Goal: Information Seeking & Learning: Learn about a topic

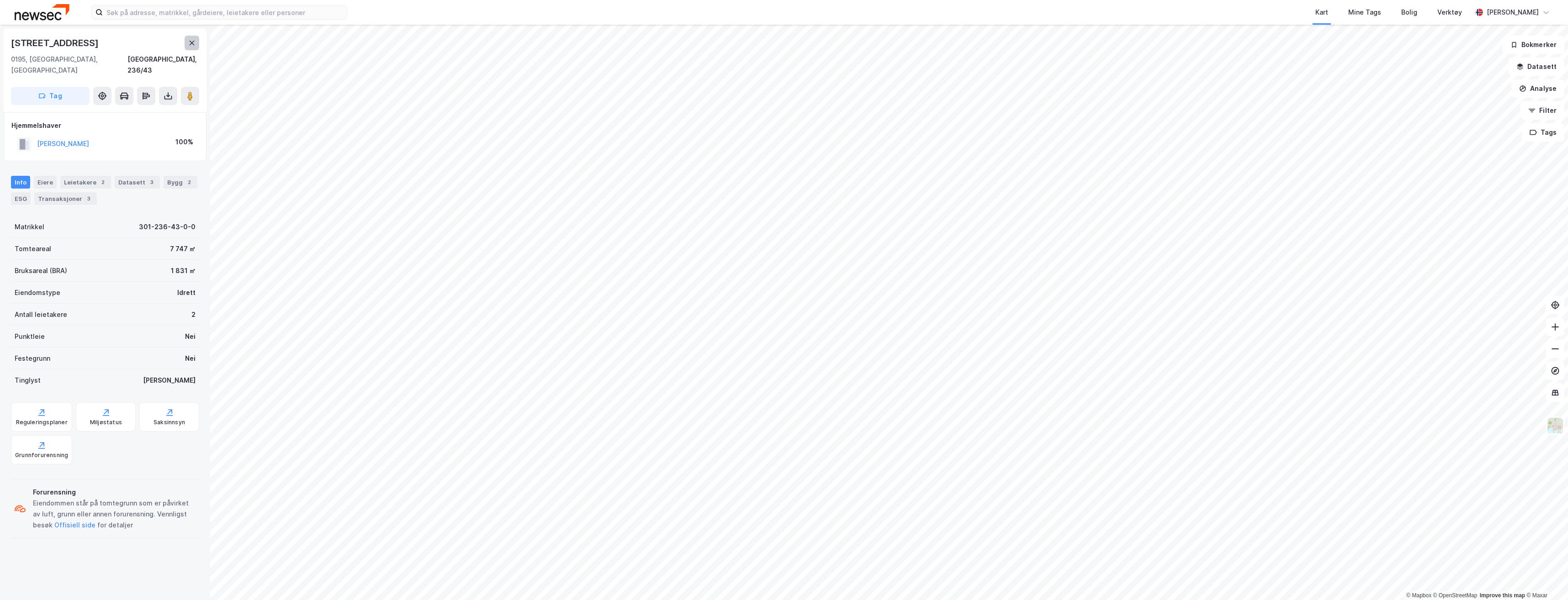
click at [193, 46] on icon at bounding box center [192, 43] width 7 height 7
click at [189, 47] on button at bounding box center [192, 43] width 15 height 15
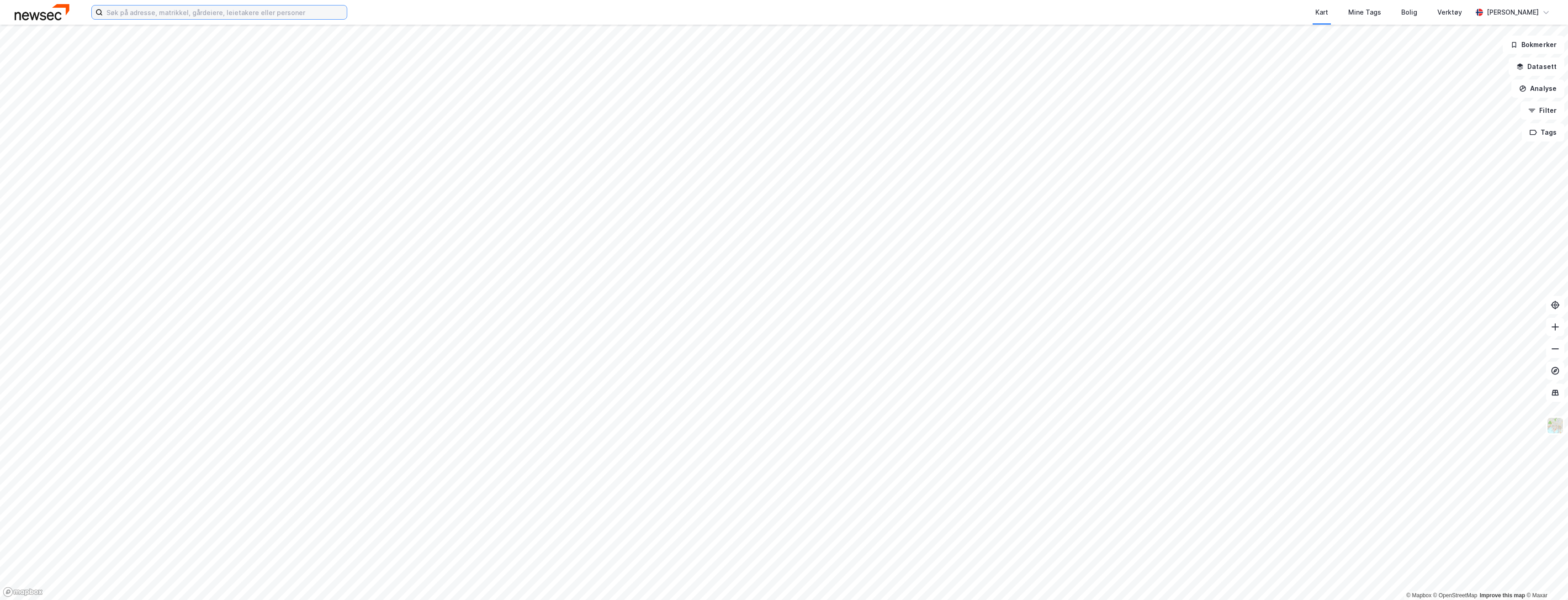
click at [173, 18] on input at bounding box center [225, 12] width 244 height 14
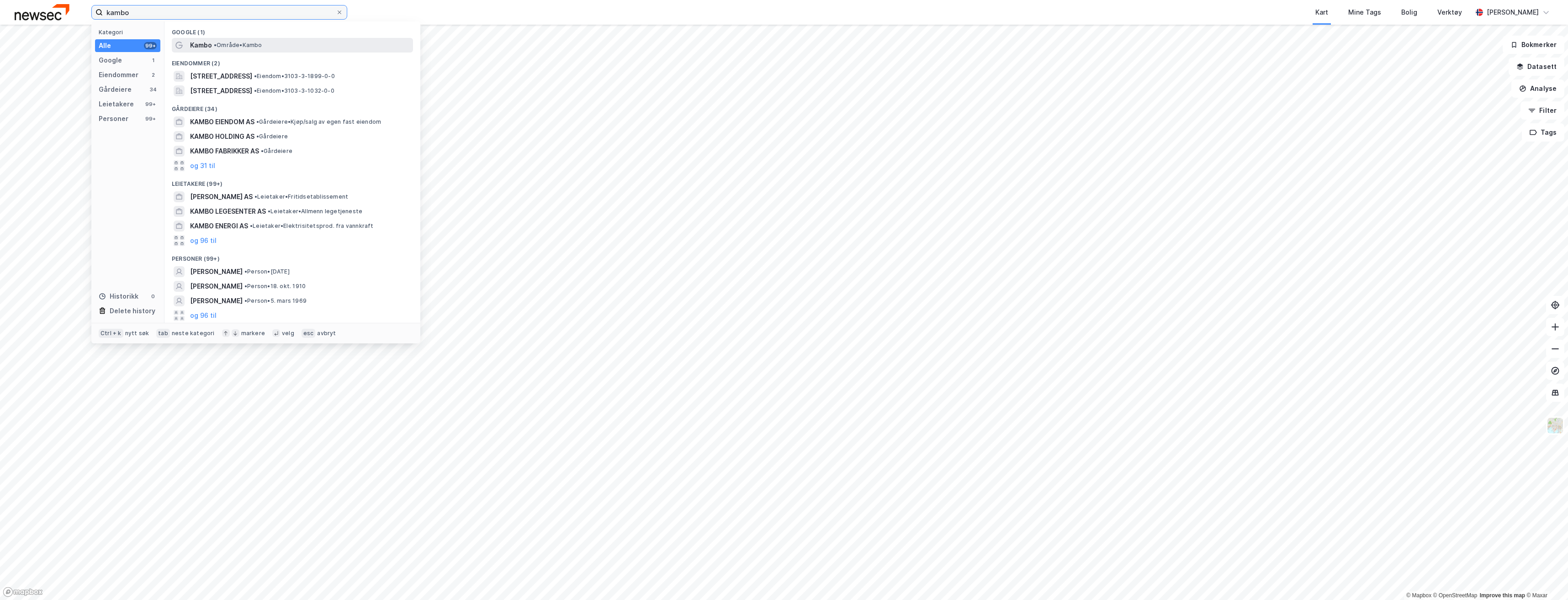
type input "kambo"
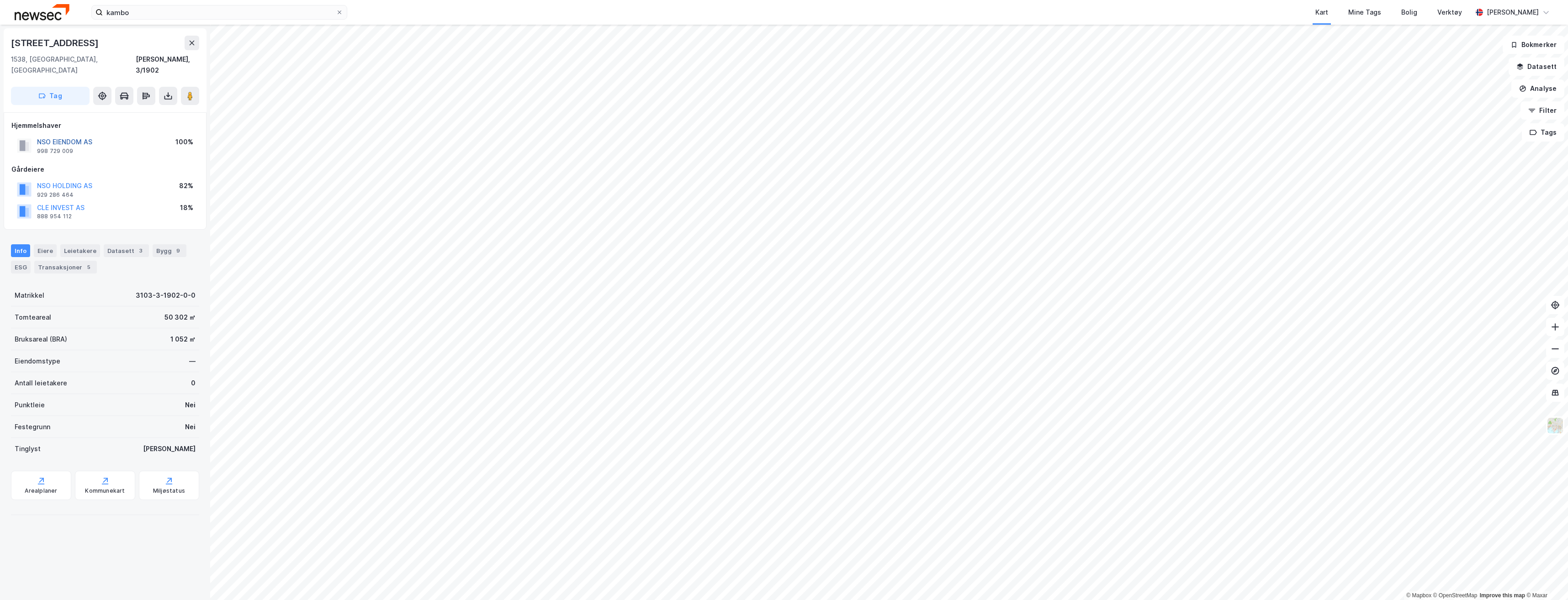
click at [0, 0] on button "NSO EIENDOM AS" at bounding box center [0, 0] width 0 height 0
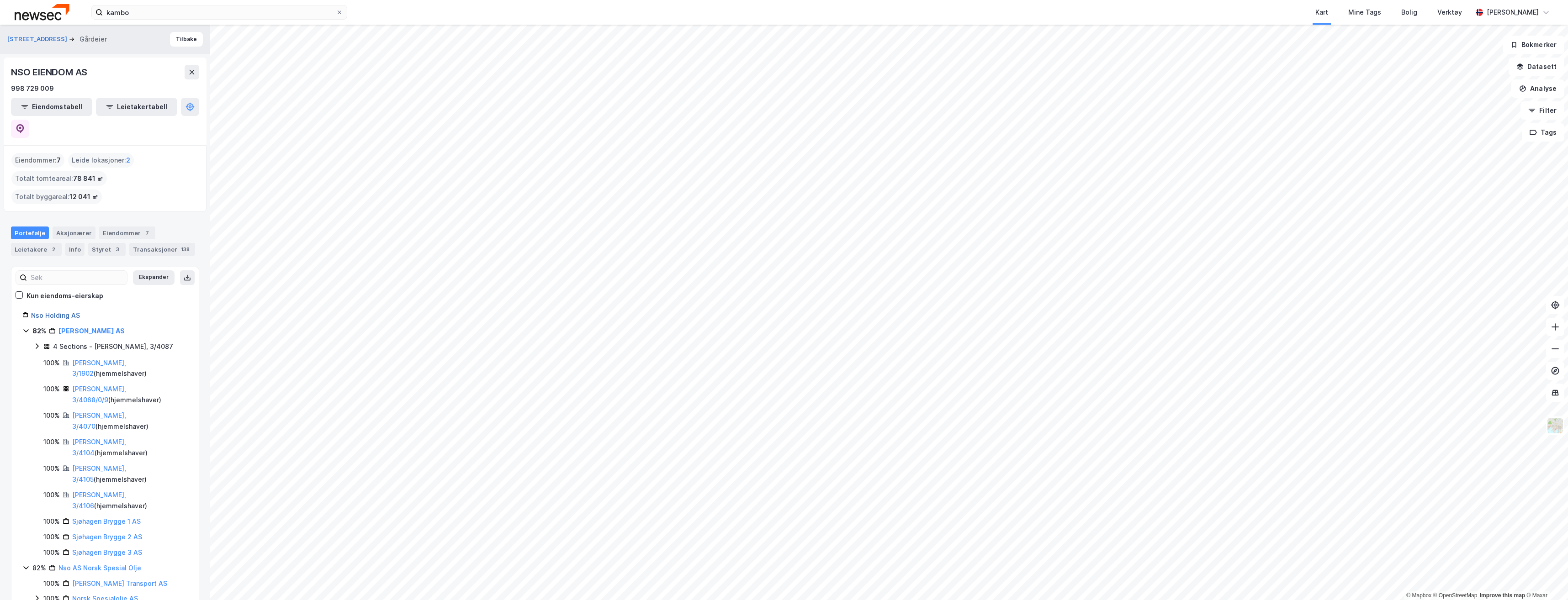
click at [55, 312] on link "Nso Holding AS" at bounding box center [55, 315] width 49 height 8
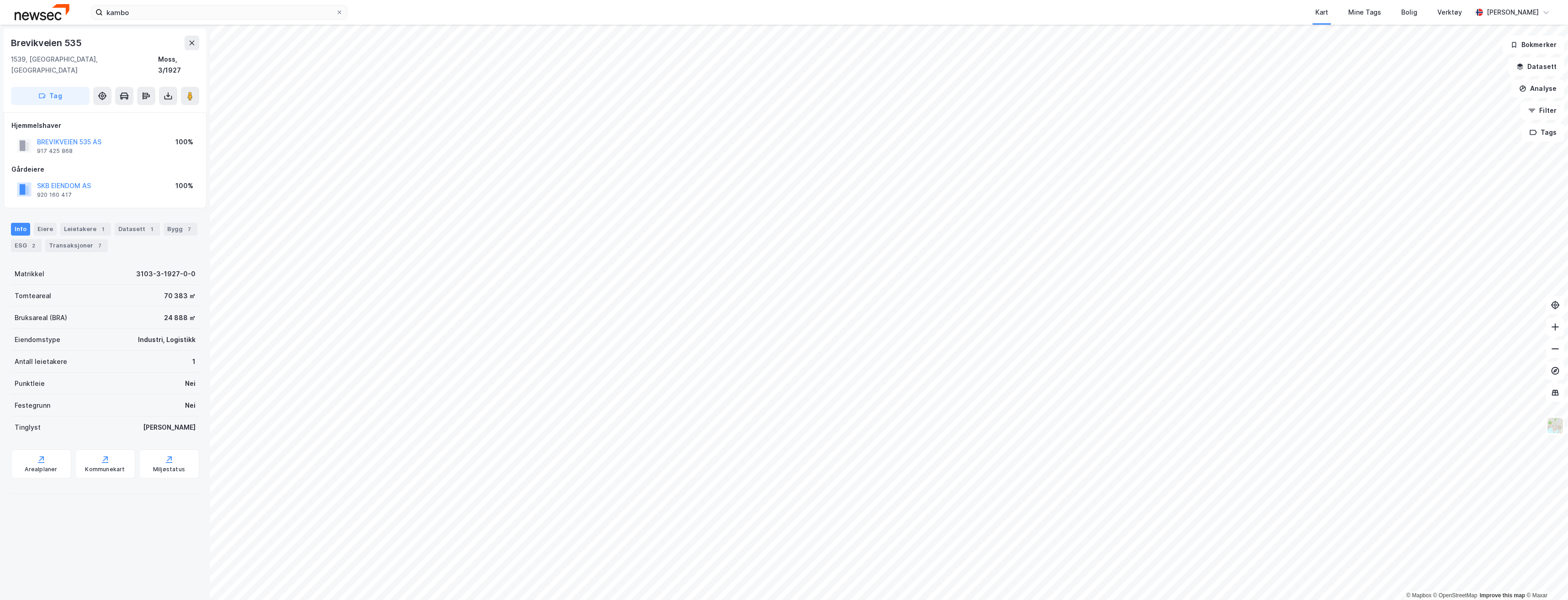
click at [93, 240] on div "Transaksjoner 7" at bounding box center [76, 246] width 62 height 13
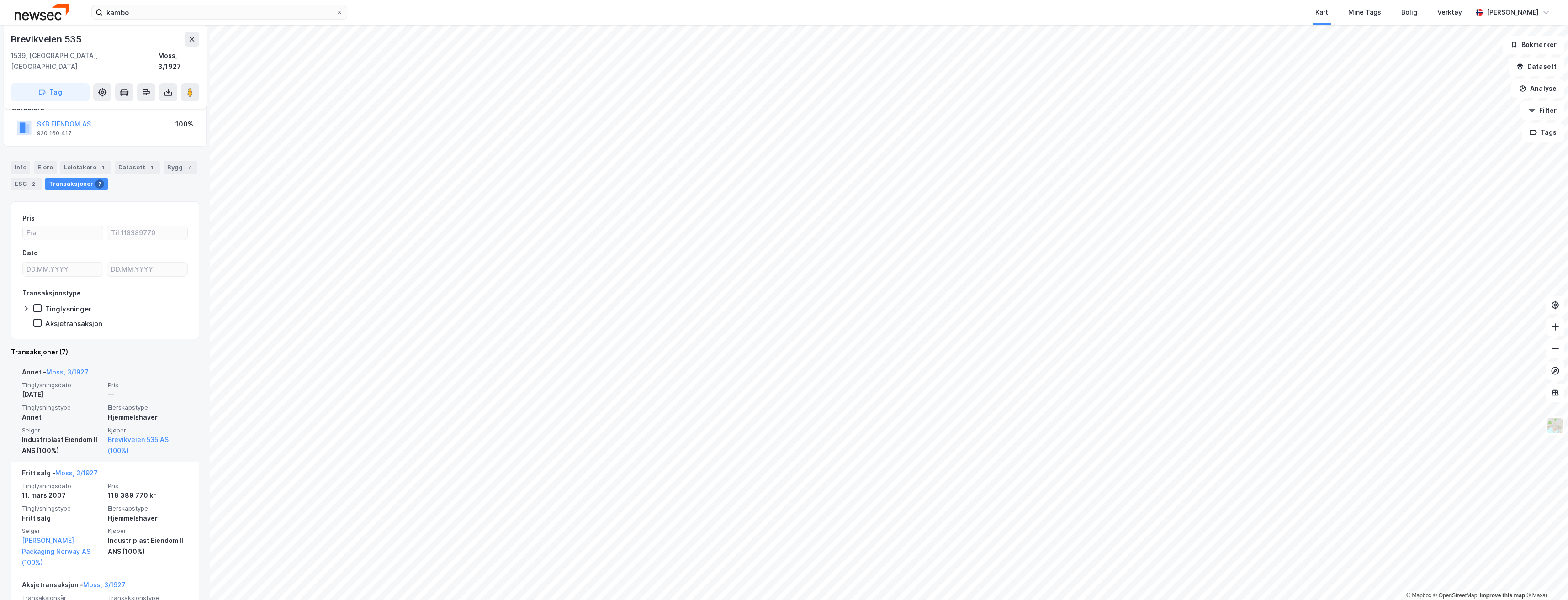
scroll to position [25, 0]
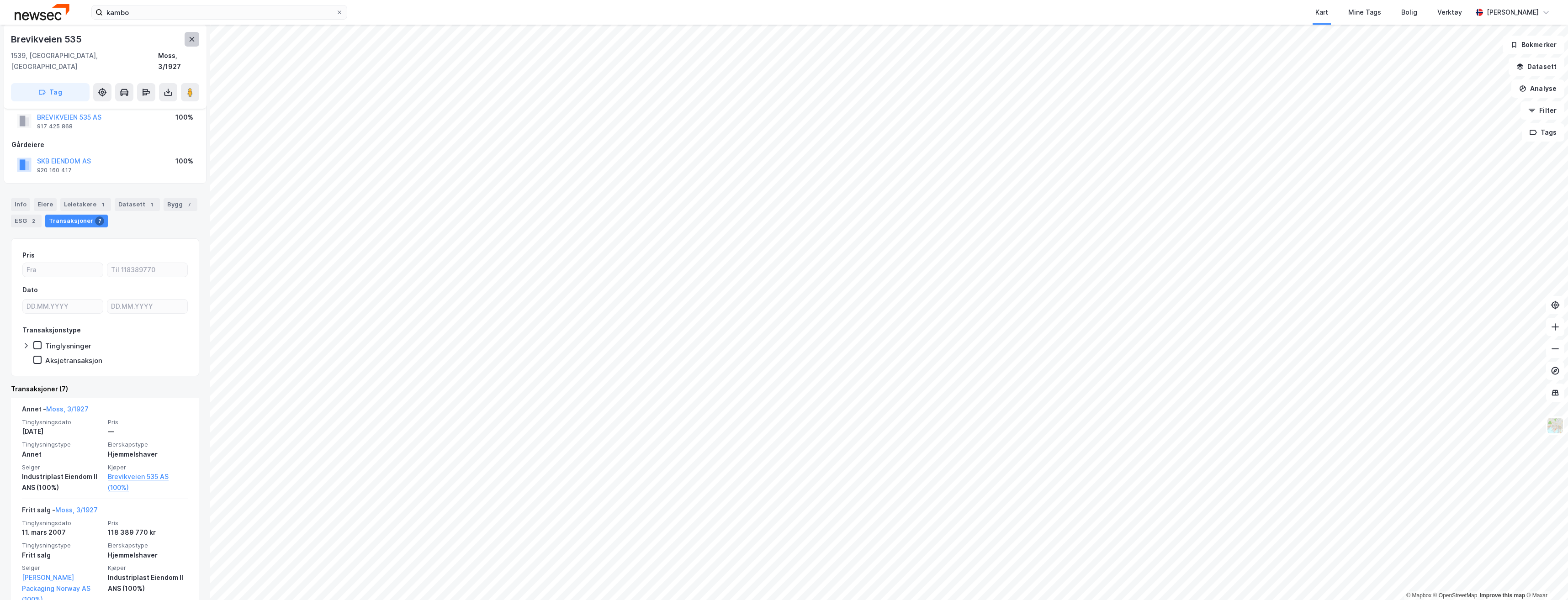
click at [197, 41] on button at bounding box center [192, 40] width 15 height 15
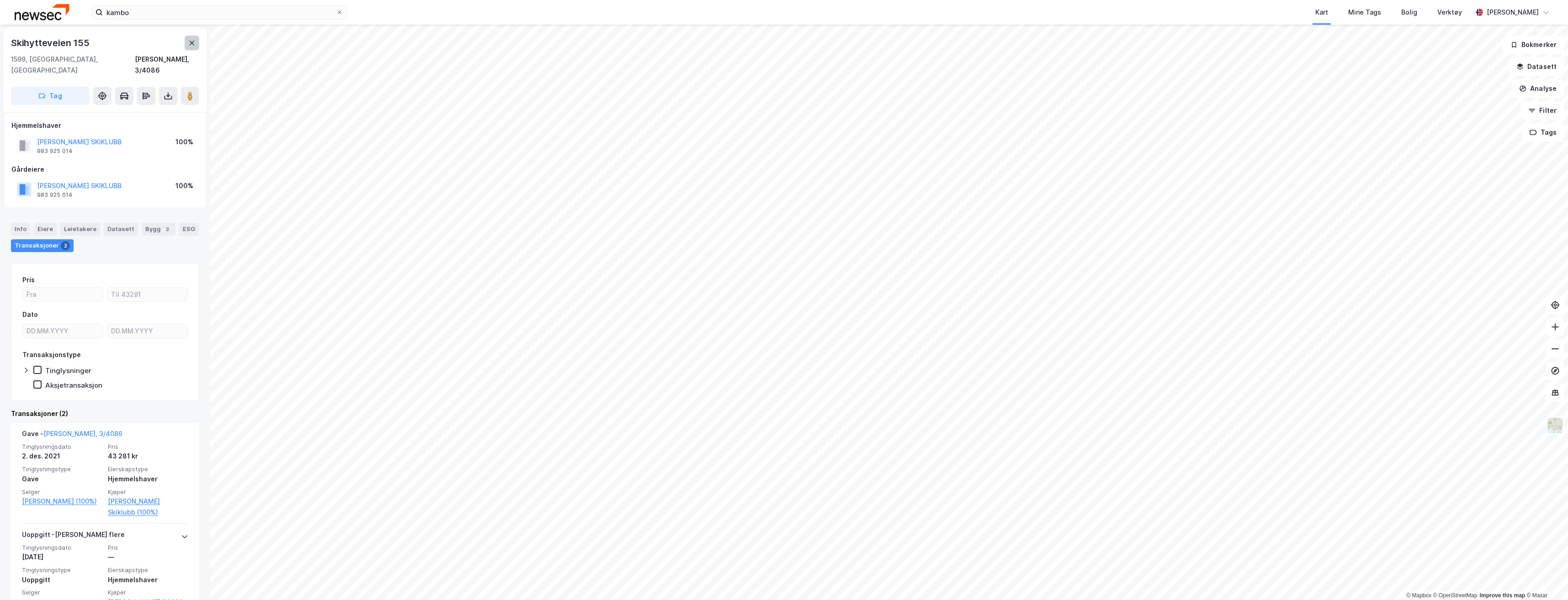
click at [190, 43] on icon at bounding box center [192, 43] width 7 height 7
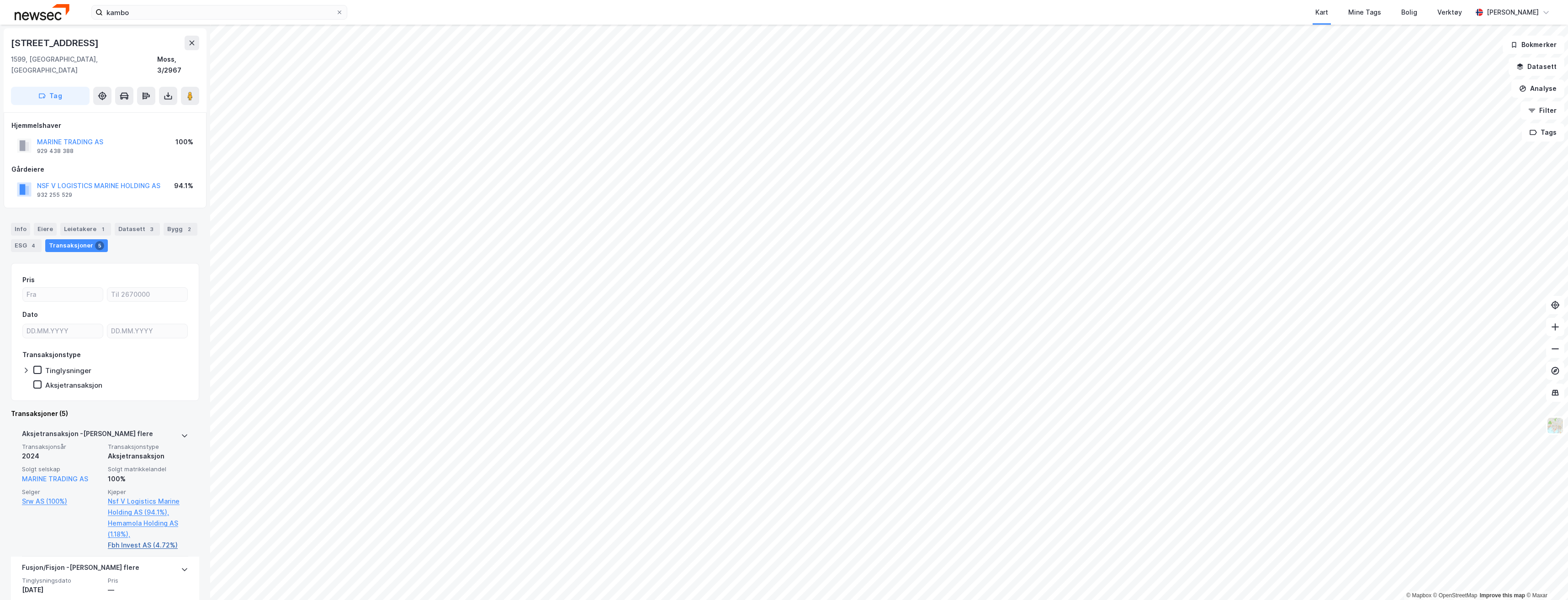
click at [144, 540] on link "Fbh Invest AS (4.72%)" at bounding box center [148, 546] width 80 height 11
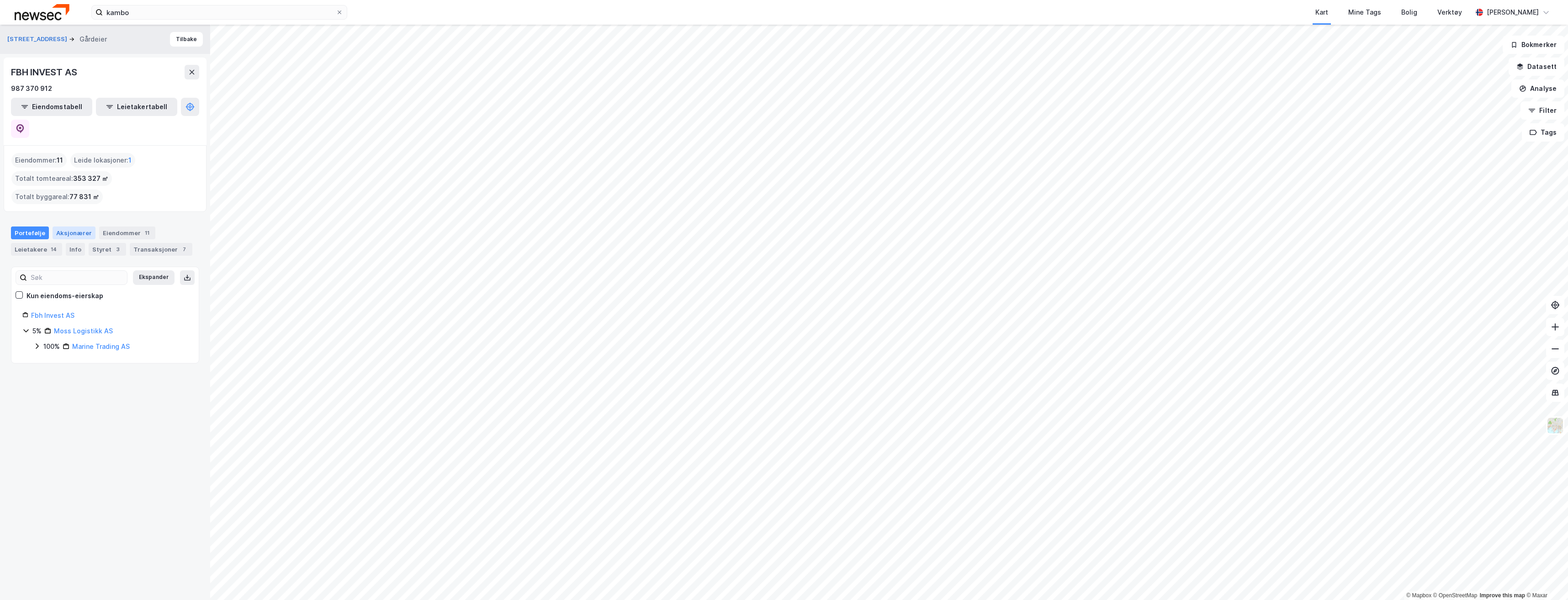
click at [80, 226] on div "Aksjonærer" at bounding box center [74, 233] width 43 height 13
type input "Siste"
click at [24, 124] on icon at bounding box center [20, 129] width 8 height 9
